Goal: Obtain resource: Download file/media

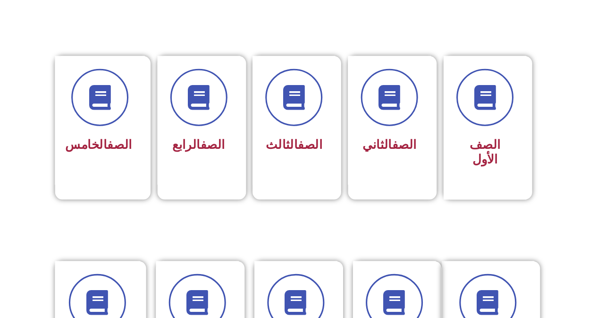
scroll to position [236, 0]
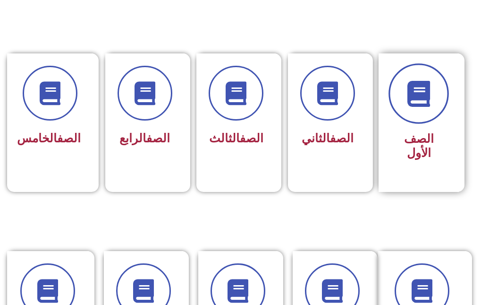
click at [442, 85] on span at bounding box center [419, 93] width 60 height 60
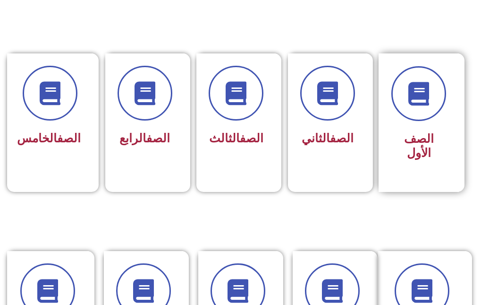
click at [434, 132] on span "الصف الأول" at bounding box center [419, 146] width 30 height 28
click at [419, 132] on span "الصف الأول" at bounding box center [419, 146] width 30 height 28
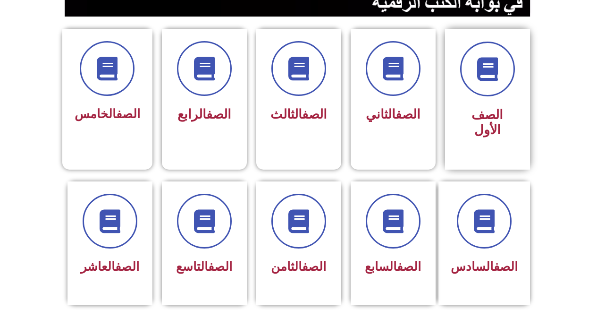
click at [478, 114] on span "الصف الأول" at bounding box center [488, 122] width 32 height 30
click at [480, 120] on span "الصف الأول" at bounding box center [488, 122] width 32 height 30
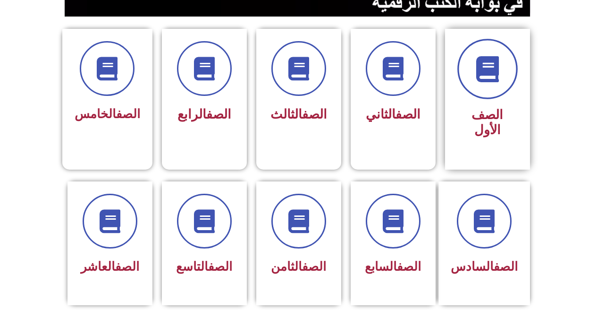
click at [481, 89] on span at bounding box center [488, 69] width 60 height 60
click at [481, 74] on icon at bounding box center [488, 69] width 26 height 26
click at [481, 77] on icon at bounding box center [488, 69] width 26 height 26
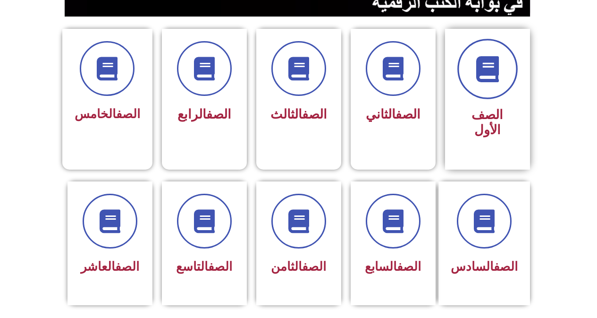
click at [481, 89] on span at bounding box center [488, 69] width 60 height 60
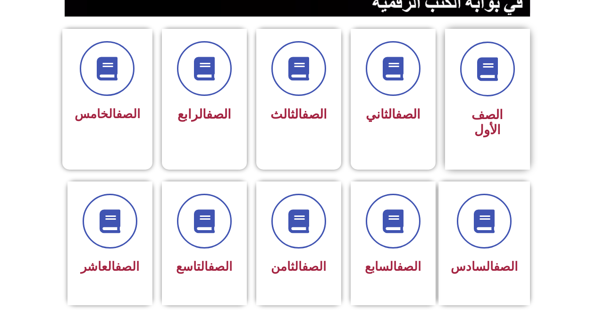
click at [481, 115] on span "الصف الأول" at bounding box center [488, 122] width 32 height 30
click at [481, 114] on span "الصف الأول" at bounding box center [488, 122] width 32 height 30
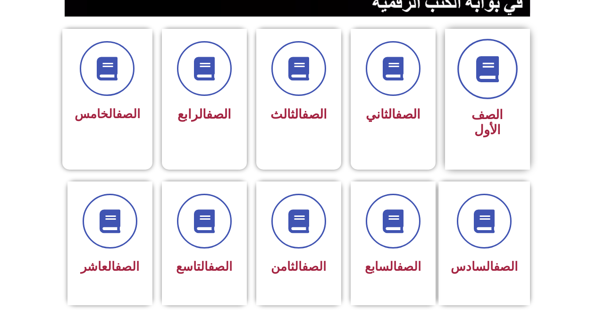
click at [481, 87] on span at bounding box center [488, 69] width 60 height 60
click at [481, 86] on span at bounding box center [488, 69] width 60 height 60
click at [481, 77] on icon at bounding box center [488, 69] width 26 height 26
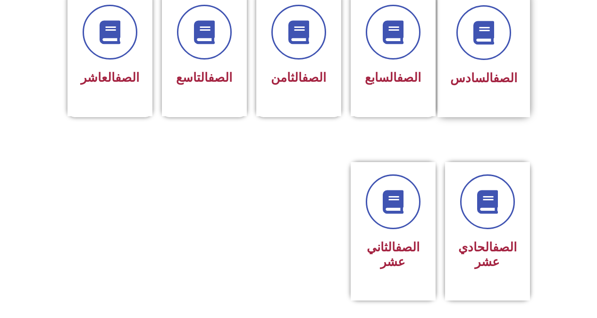
scroll to position [425, 0]
click at [481, 70] on link "الصف" at bounding box center [505, 77] width 24 height 14
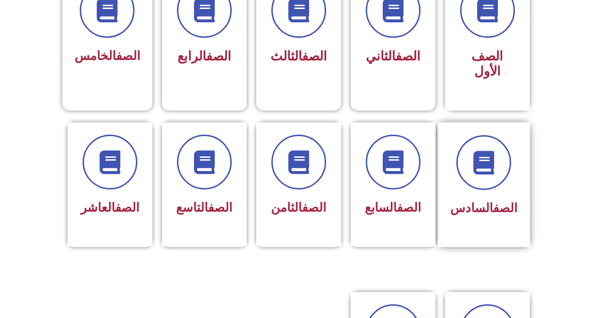
scroll to position [283, 0]
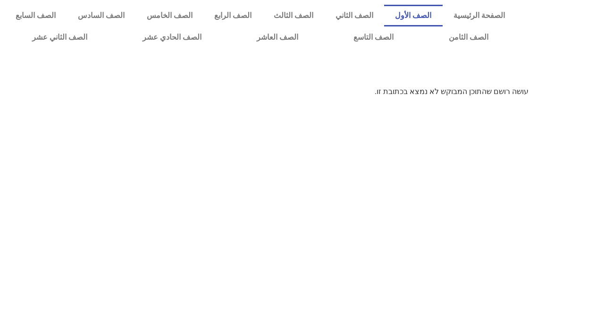
click at [423, 17] on link "الصف الأول" at bounding box center [413, 16] width 59 height 22
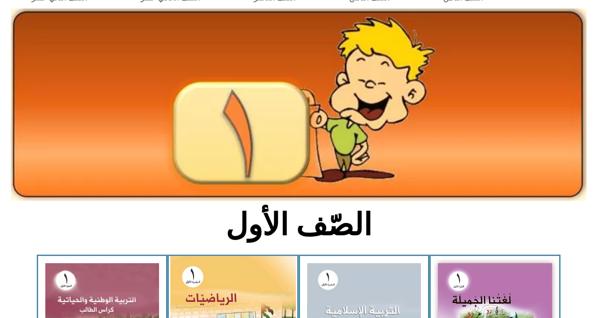
scroll to position [236, 0]
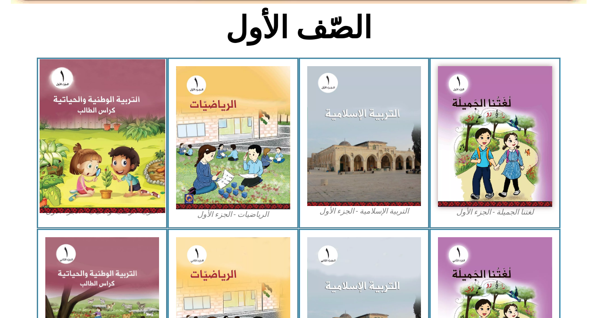
click at [106, 139] on img at bounding box center [102, 135] width 126 height 153
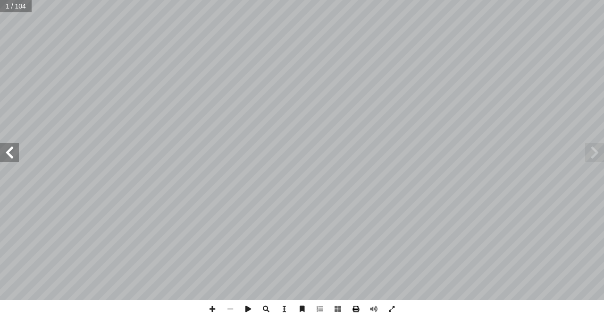
click at [359, 311] on span at bounding box center [356, 309] width 18 height 18
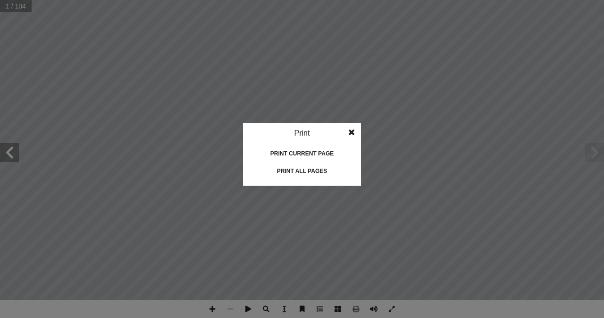
click at [302, 163] on idv "Print Print current page Print left page Print right page Print all pages" at bounding box center [302, 154] width 118 height 63
click at [309, 172] on div "Print all pages" at bounding box center [302, 170] width 94 height 15
